Goal: Check status: Check status

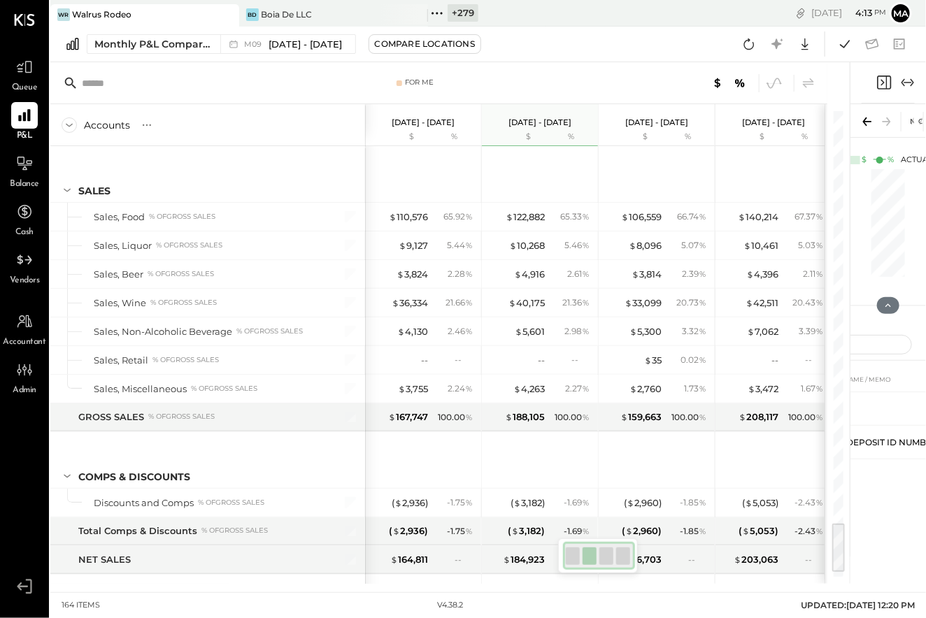
scroll to position [0, 4]
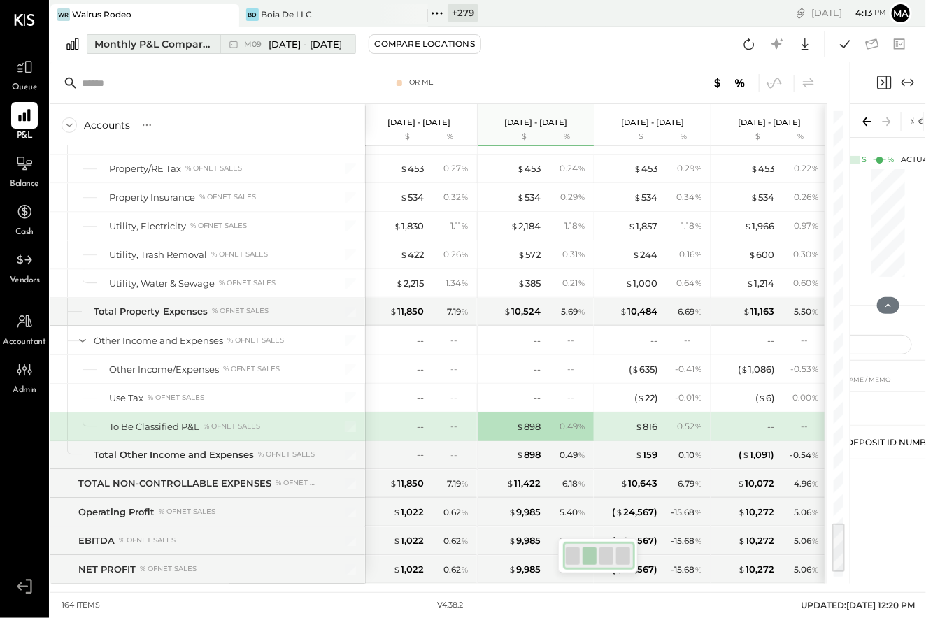
click at [239, 43] on icon at bounding box center [234, 44] width 14 height 14
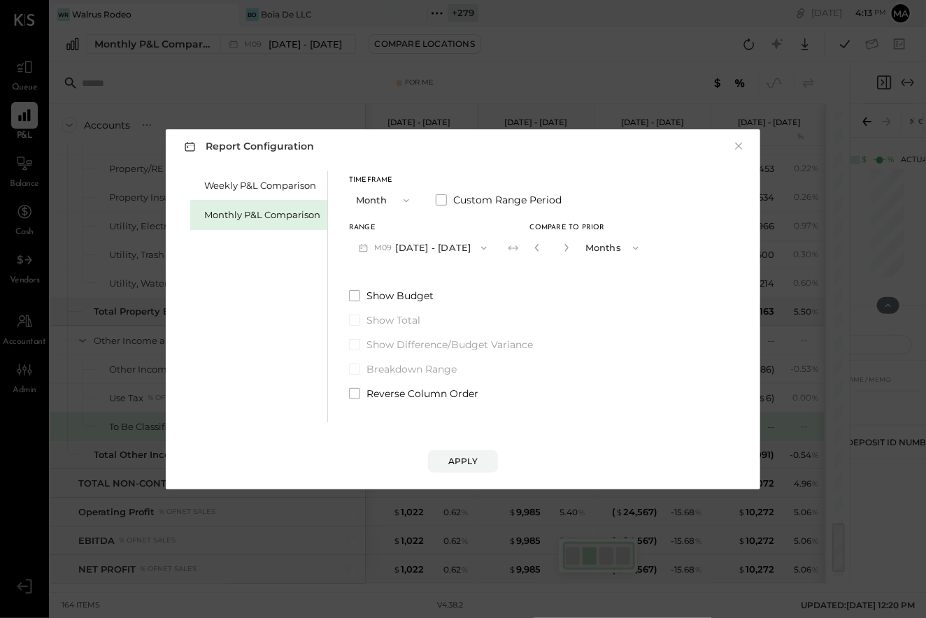
click at [405, 201] on icon "button" at bounding box center [407, 200] width 6 height 3
click at [645, 185] on div "Weekly P&L Comparison Monthly P&L Comparison Timeframe Month Month Quarter YTD …" at bounding box center [463, 295] width 567 height 255
click at [441, 201] on span at bounding box center [441, 199] width 11 height 11
click at [383, 201] on button "Month" at bounding box center [384, 200] width 70 height 26
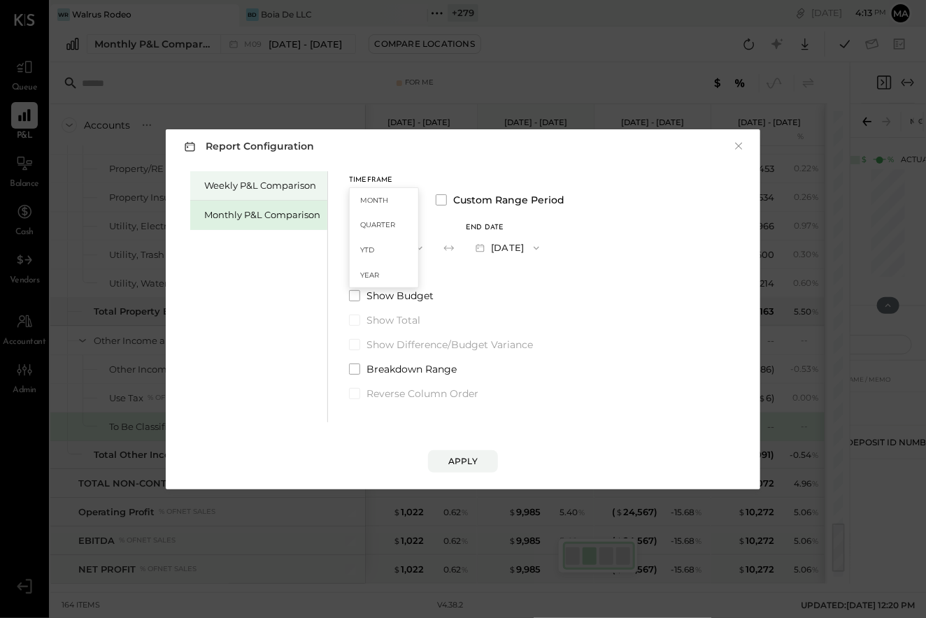
click at [287, 183] on div "Weekly P&L Comparison" at bounding box center [262, 185] width 116 height 13
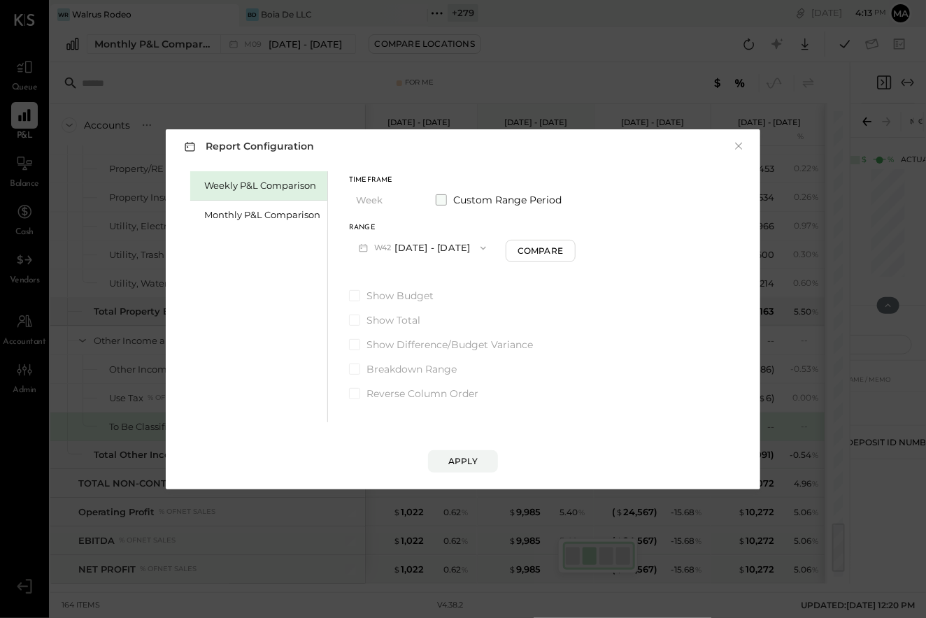
click at [446, 198] on span at bounding box center [441, 199] width 11 height 11
click at [422, 248] on button "[DATE]" at bounding box center [390, 248] width 83 height 26
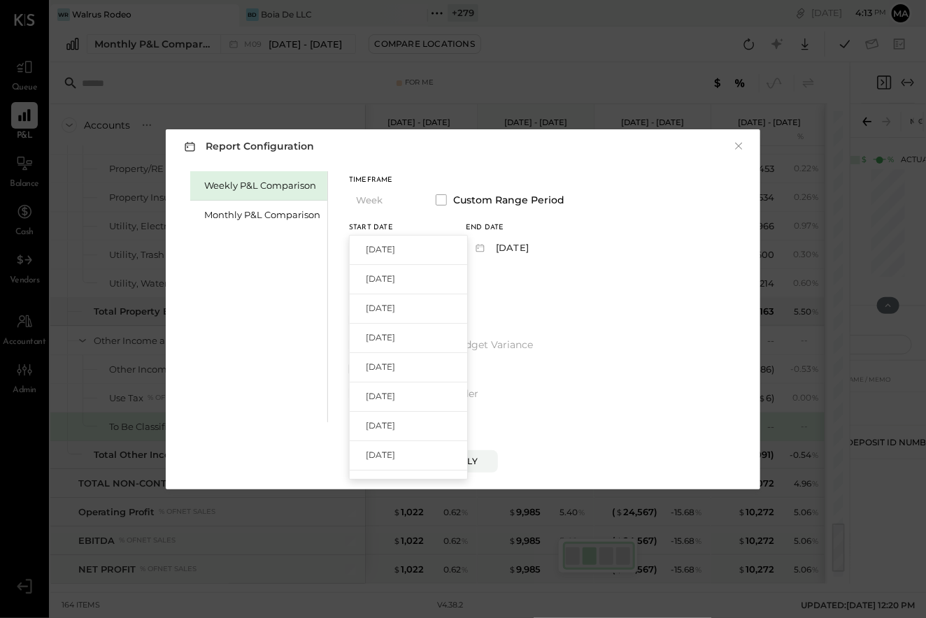
click at [395, 277] on span "[DATE]" at bounding box center [380, 279] width 29 height 12
